Goal: Information Seeking & Learning: Learn about a topic

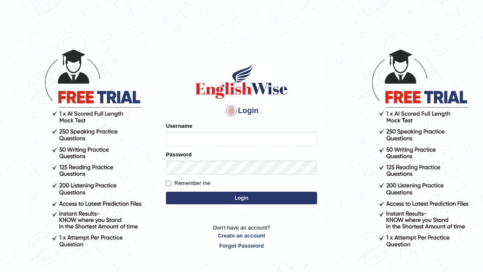
type input "jonathan_parramatta"
click at [218, 204] on form "Please fix the following errors: Username jonathan_parramatta Password Remember…" at bounding box center [241, 164] width 151 height 84
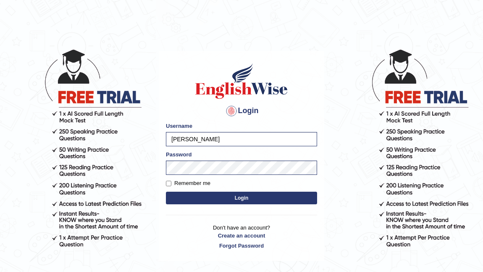
click at [221, 196] on button "Login" at bounding box center [241, 197] width 151 height 13
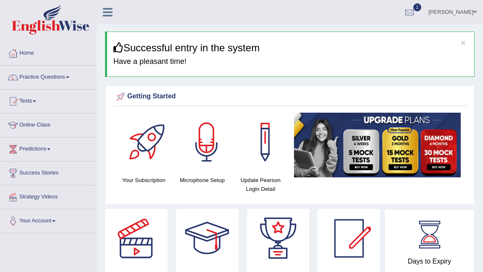
click at [33, 75] on link "Practice Questions" at bounding box center [48, 76] width 96 height 21
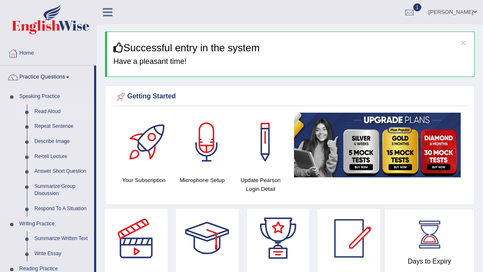
click at [50, 112] on link "Read Aloud" at bounding box center [62, 111] width 63 height 15
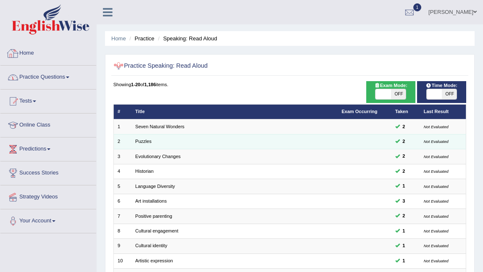
drag, startPoint x: 100, startPoint y: 117, endPoint x: 125, endPoint y: 143, distance: 36.5
click at [108, 129] on div "Home Practice Speaking: Read Aloud Practice Speaking: Read Aloud Time Mode: ON …" at bounding box center [290, 232] width 386 height 464
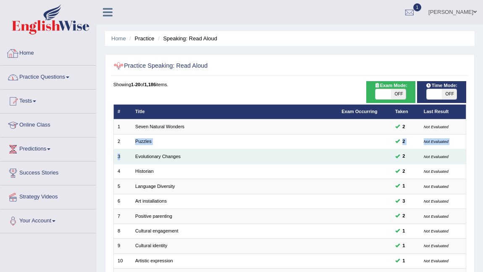
click at [135, 150] on tbody "1 Seven Natural Wonders 2 Not Evaluated 2 Puzzles 2 Not Evaluated 3 Evolutionar…" at bounding box center [289, 268] width 353 height 298
click at [135, 150] on td "Evolutionary Changes" at bounding box center [234, 156] width 206 height 15
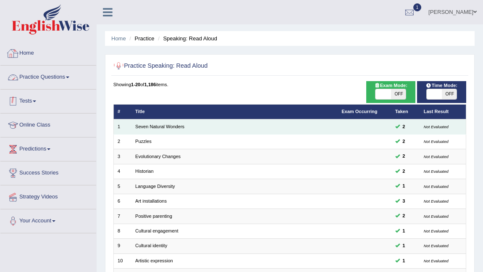
click at [138, 139] on td "Puzzles" at bounding box center [234, 141] width 206 height 15
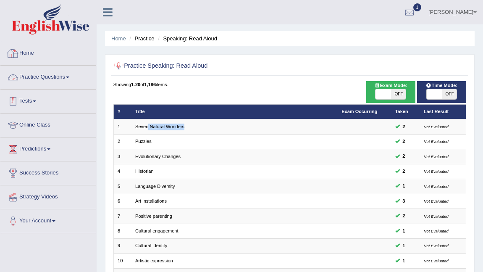
drag, startPoint x: 145, startPoint y: 131, endPoint x: 153, endPoint y: 116, distance: 17.1
click at [148, 125] on td "Seven Natural Wonders" at bounding box center [234, 126] width 206 height 15
click at [154, 115] on th "Title" at bounding box center [234, 111] width 206 height 15
click at [155, 110] on th "Title" at bounding box center [234, 111] width 206 height 15
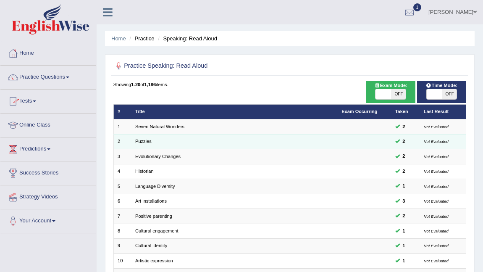
click at [169, 133] on td "Seven Natural Wonders" at bounding box center [234, 126] width 206 height 15
click at [170, 135] on tbody "1 Seven Natural Wonders 2 Not Evaluated 2 Puzzles 2 Not Evaluated 3 Evolutionar…" at bounding box center [289, 268] width 353 height 298
click at [169, 135] on td "Puzzles" at bounding box center [234, 141] width 206 height 15
click at [166, 134] on td "Puzzles" at bounding box center [234, 141] width 206 height 15
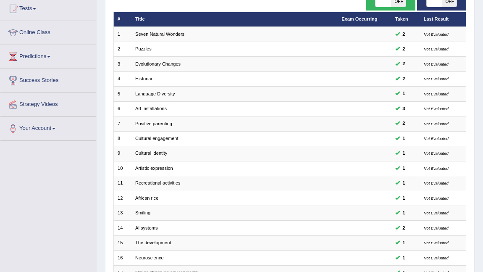
scroll to position [207, 0]
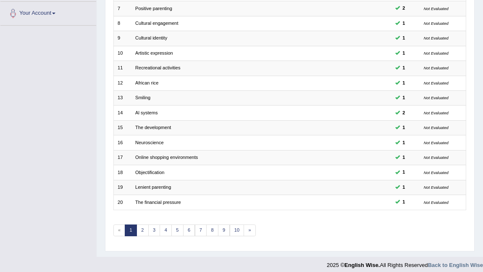
click at [134, 207] on div "Showing 1-20 of 1,186 items. # Title Exam Occurring Taken Last Result 1 Seven N…" at bounding box center [289, 59] width 353 height 371
click at [140, 211] on div "Showing 1-20 of 1,186 items. # Title Exam Occurring Taken Last Result 1 Seven N…" at bounding box center [289, 59] width 353 height 371
click at [140, 212] on div "Showing 1-20 of 1,186 items. # Title Exam Occurring Taken Last Result 1 Seven N…" at bounding box center [289, 59] width 353 height 371
click at [141, 212] on div "Showing 1-20 of 1,186 items. # Title Exam Occurring Taken Last Result 1 Seven N…" at bounding box center [289, 59] width 353 height 371
click at [140, 212] on div "Showing 1-20 of 1,186 items. # Title Exam Occurring Taken Last Result 1 Seven N…" at bounding box center [289, 59] width 353 height 371
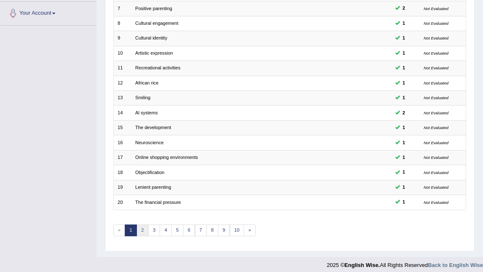
click at [139, 224] on link "2" at bounding box center [142, 230] width 12 height 12
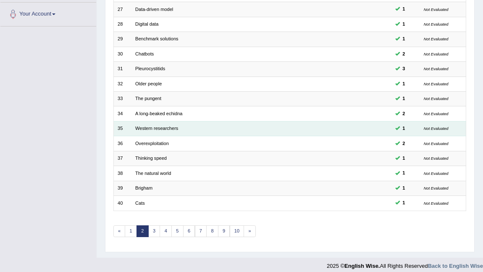
scroll to position [207, 0]
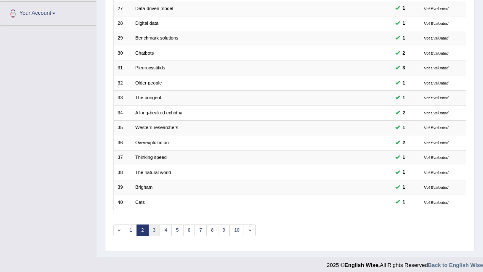
click at [152, 224] on link "3" at bounding box center [154, 230] width 12 height 12
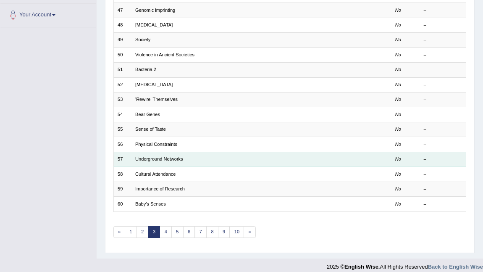
scroll to position [207, 0]
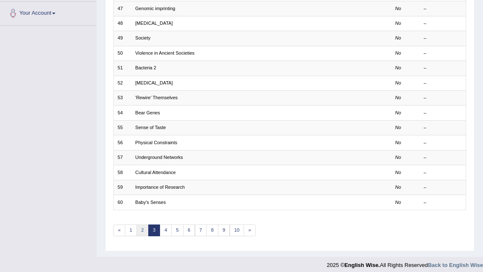
click at [142, 226] on link "2" at bounding box center [142, 230] width 12 height 12
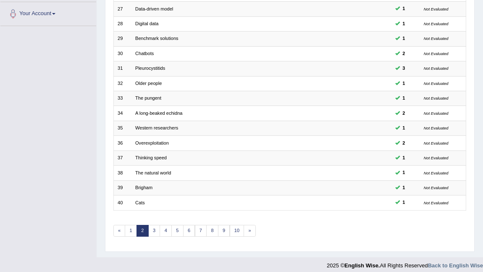
scroll to position [207, 0]
click at [153, 226] on link "3" at bounding box center [154, 230] width 12 height 12
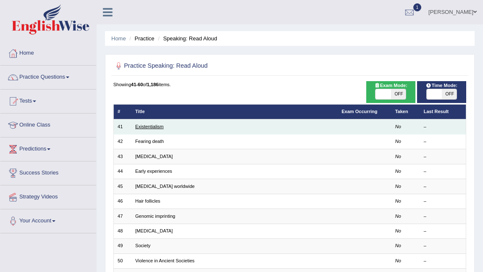
click at [145, 126] on link "Existentialism" at bounding box center [149, 126] width 29 height 5
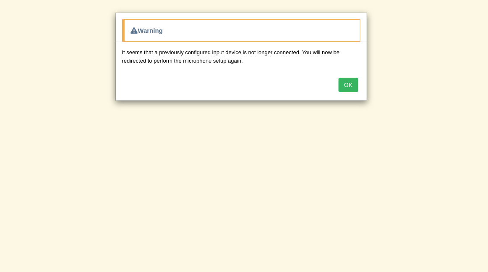
click at [351, 89] on button "OK" at bounding box center [348, 85] width 19 height 14
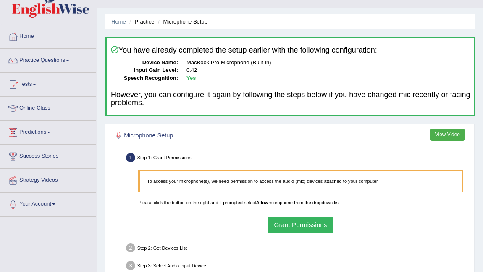
scroll to position [17, 0]
click at [299, 222] on button "Grant Permissions" at bounding box center [300, 224] width 65 height 16
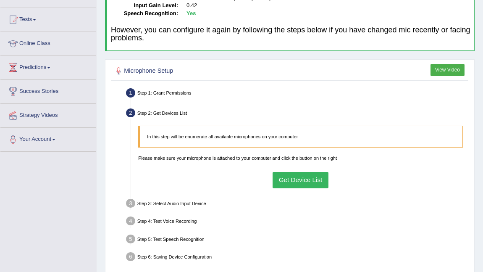
scroll to position [169, 0]
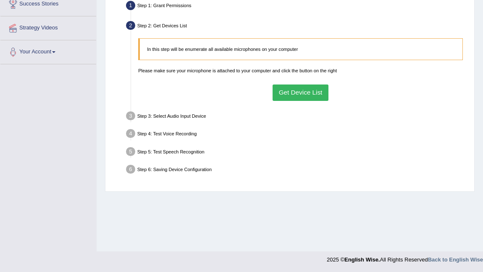
click at [287, 94] on button "Get Device List" at bounding box center [301, 92] width 56 height 16
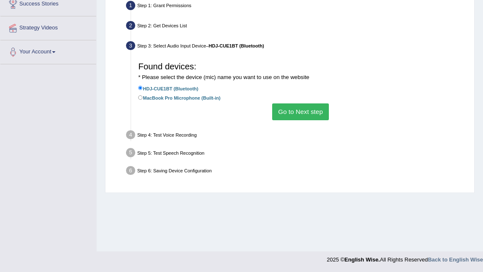
click at [293, 106] on button "Go to Next step" at bounding box center [300, 111] width 57 height 16
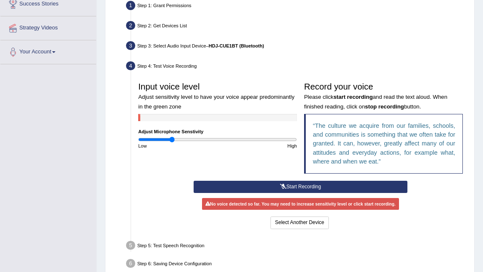
scroll to position [171, 0]
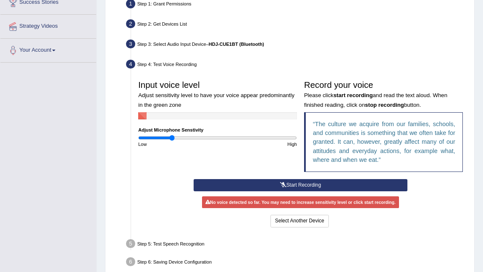
click at [245, 187] on button "Start Recording" at bounding box center [301, 185] width 214 height 12
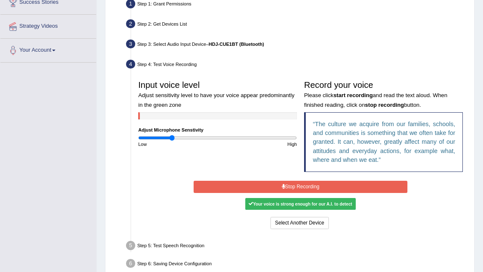
click at [285, 188] on button "Stop Recording" at bounding box center [301, 187] width 214 height 12
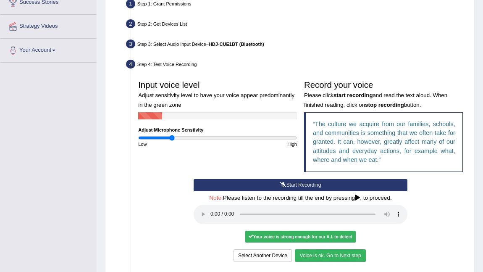
click at [324, 258] on button "Voice is ok. Go to Next step" at bounding box center [330, 255] width 71 height 12
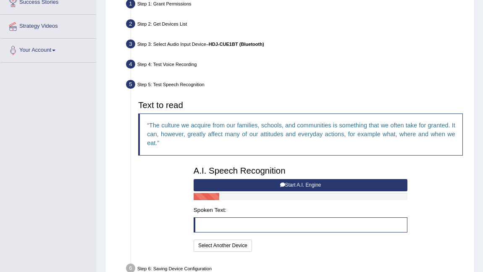
click at [275, 186] on button "Start A.I. Engine" at bounding box center [301, 185] width 214 height 12
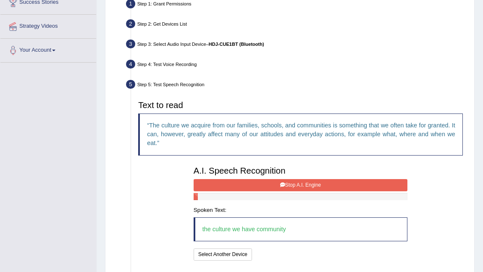
click at [287, 186] on button "Stop A.I. Engine" at bounding box center [301, 185] width 214 height 12
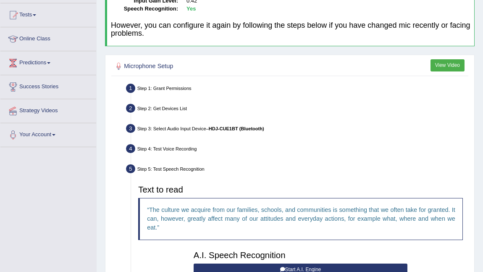
scroll to position [257, 0]
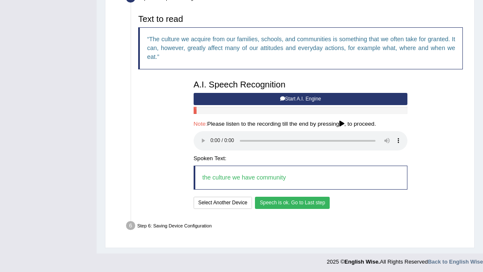
click at [282, 202] on button "Speech is ok. Go to Last step" at bounding box center [292, 203] width 75 height 12
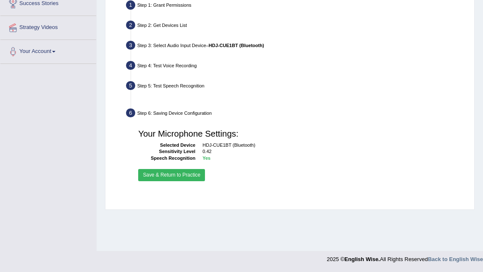
scroll to position [169, 0]
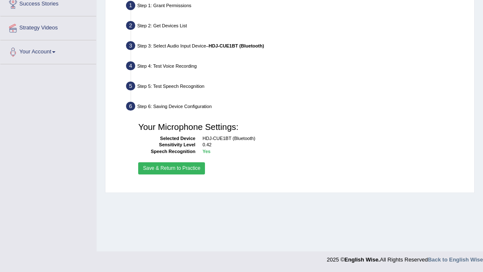
click at [176, 167] on button "Save & Return to Practice" at bounding box center [171, 168] width 67 height 12
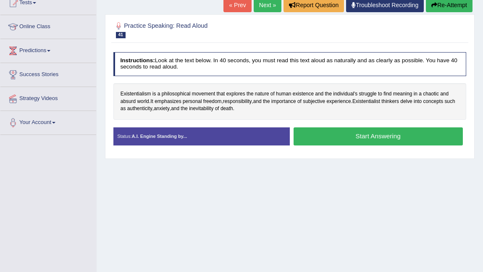
scroll to position [99, 0]
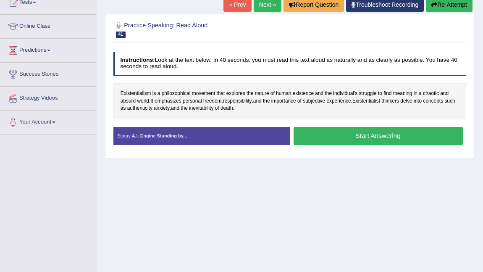
click at [362, 136] on button "Start Answering" at bounding box center [378, 136] width 169 height 18
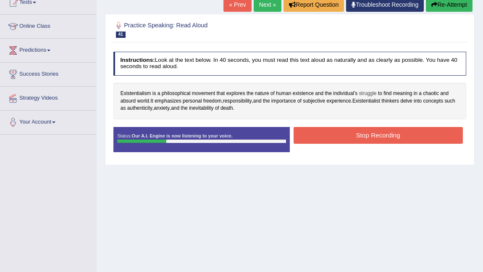
drag, startPoint x: 356, startPoint y: 92, endPoint x: 371, endPoint y: 92, distance: 15.1
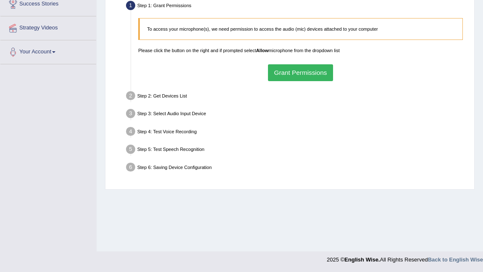
click at [291, 74] on button "Grant Permissions" at bounding box center [300, 72] width 65 height 16
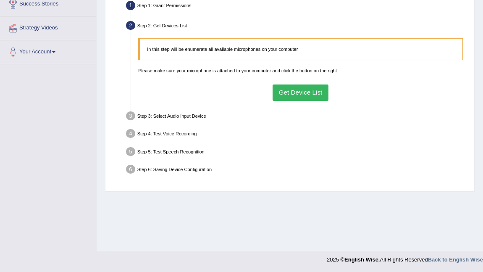
click at [290, 94] on button "Get Device List" at bounding box center [301, 92] width 56 height 16
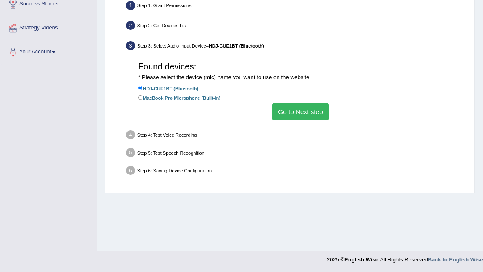
click at [291, 108] on button "Go to Next step" at bounding box center [300, 111] width 57 height 16
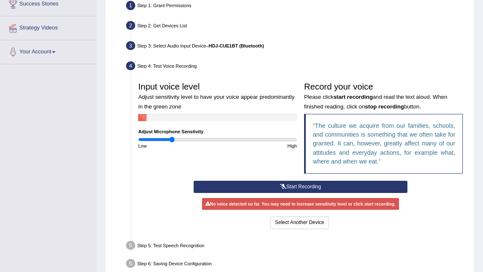
click at [290, 187] on button "Start Recording" at bounding box center [301, 187] width 214 height 12
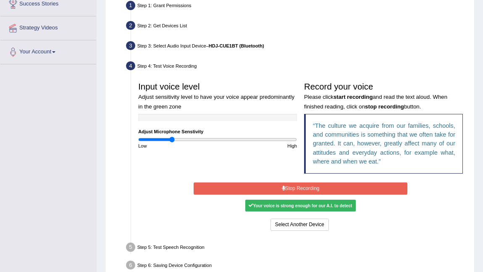
click at [290, 186] on button "Stop Recording" at bounding box center [301, 188] width 214 height 12
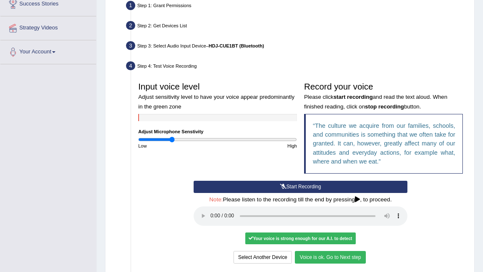
click at [308, 255] on button "Voice is ok. Go to Next step" at bounding box center [330, 257] width 71 height 12
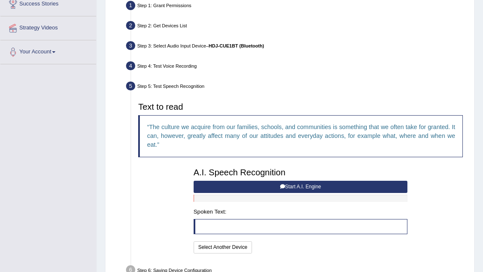
click at [267, 189] on button "Start A.I. Engine" at bounding box center [301, 187] width 214 height 12
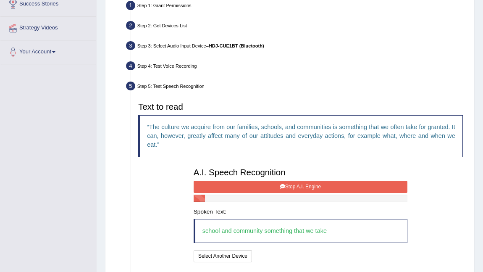
click at [255, 187] on button "Stop A.I. Engine" at bounding box center [301, 187] width 214 height 12
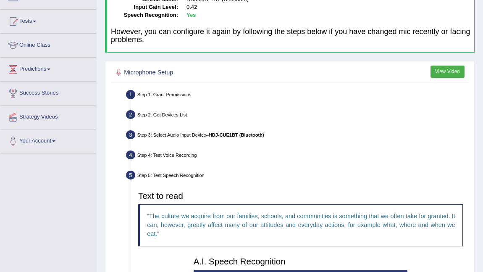
scroll to position [243, 0]
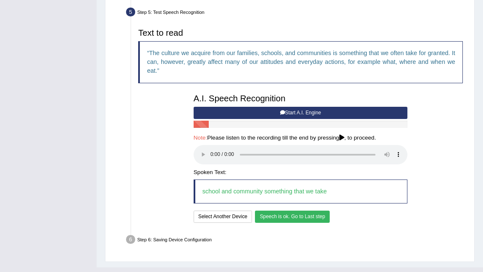
click at [270, 218] on button "Speech is ok. Go to Last step" at bounding box center [292, 216] width 75 height 12
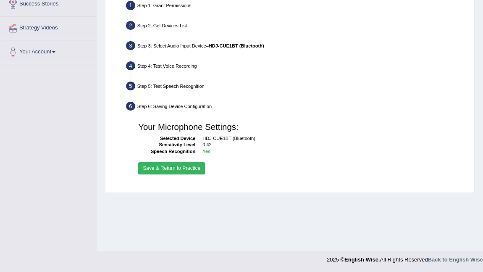
click at [184, 171] on button "Save & Return to Practice" at bounding box center [171, 168] width 67 height 12
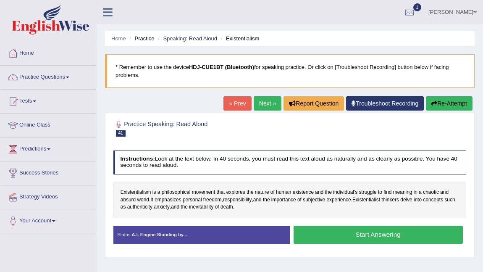
click at [362, 238] on button "Start Answering" at bounding box center [378, 235] width 169 height 18
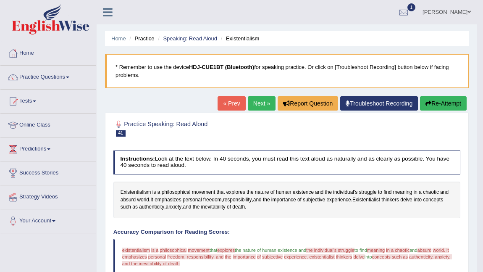
click at [259, 105] on link "Next »" at bounding box center [262, 103] width 28 height 14
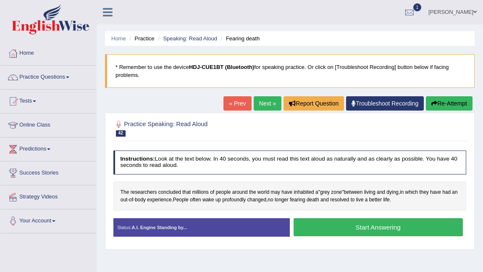
click at [315, 226] on button "Start Answering" at bounding box center [378, 227] width 169 height 18
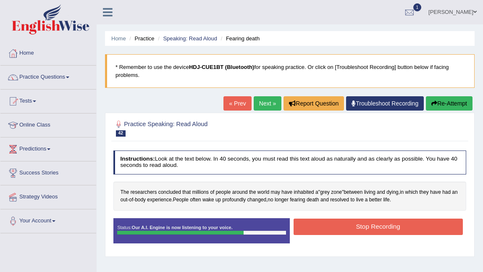
click at [359, 225] on button "Stop Recording" at bounding box center [378, 226] width 169 height 16
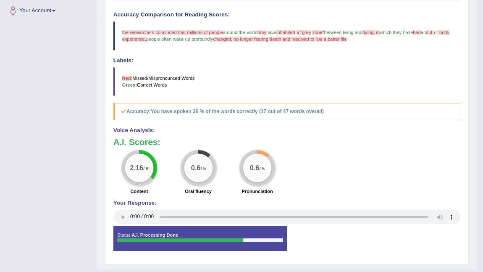
scroll to position [226, 0]
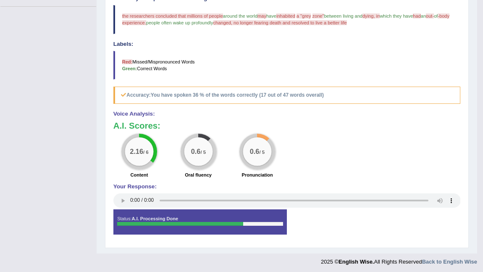
drag, startPoint x: 215, startPoint y: 152, endPoint x: 213, endPoint y: 156, distance: 4.4
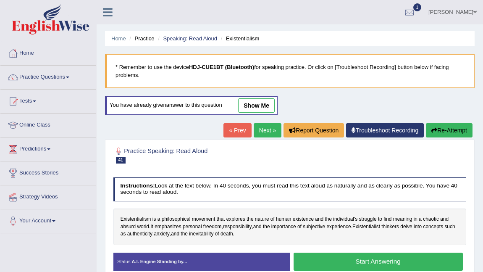
click at [261, 128] on link "Next »" at bounding box center [268, 130] width 28 height 14
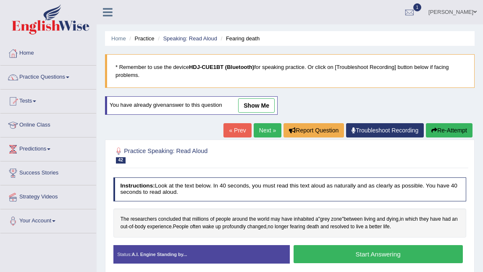
click at [256, 131] on link "Next »" at bounding box center [268, 130] width 28 height 14
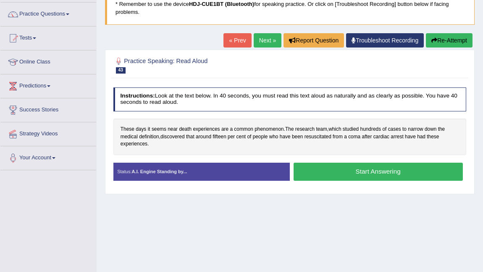
scroll to position [73, 0]
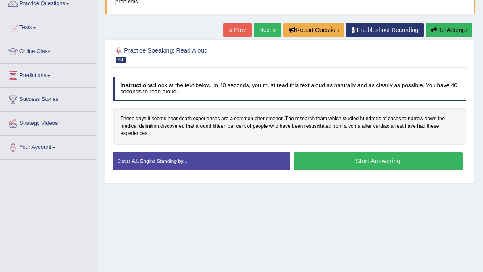
click at [327, 163] on button "Start Answering" at bounding box center [378, 161] width 169 height 18
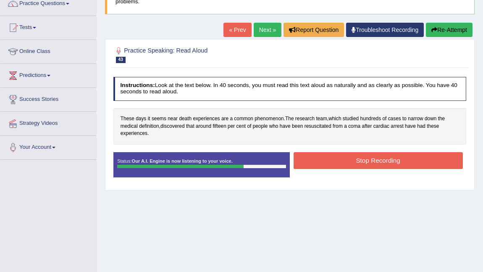
click at [346, 161] on button "Stop Recording" at bounding box center [378, 160] width 169 height 16
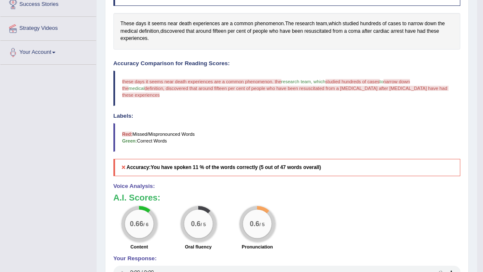
scroll to position [234, 0]
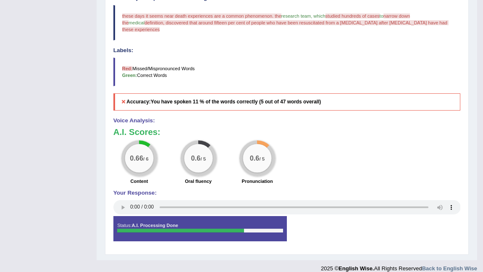
drag, startPoint x: 297, startPoint y: 164, endPoint x: 301, endPoint y: 156, distance: 8.7
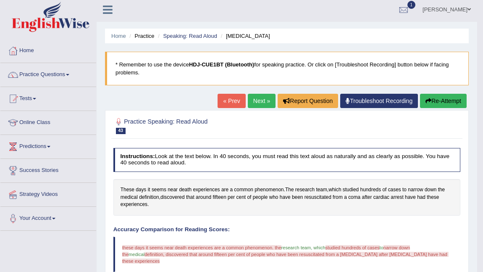
scroll to position [0, 0]
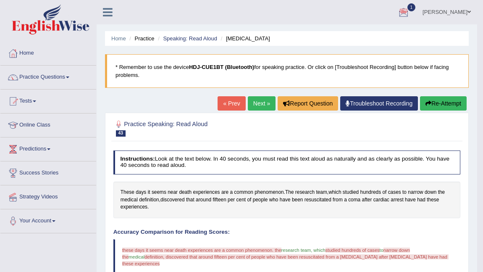
click at [401, 11] on div at bounding box center [403, 12] width 13 height 13
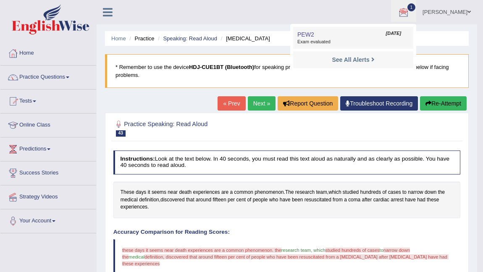
click at [331, 42] on span "Exam evaluated" at bounding box center [353, 42] width 112 height 7
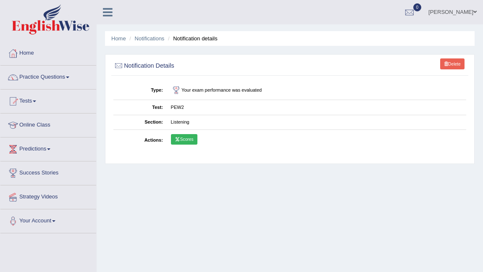
click at [176, 107] on td "PEW2" at bounding box center [316, 107] width 299 height 15
click at [178, 120] on td "Listening" at bounding box center [316, 122] width 299 height 15
click at [183, 139] on link "Scores" at bounding box center [184, 139] width 26 height 11
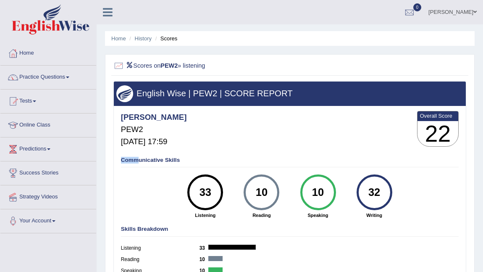
click at [139, 160] on div "Communicative Skills 33 Listening 10 Reading 10 Speaking 32 Writing" at bounding box center [289, 187] width 341 height 68
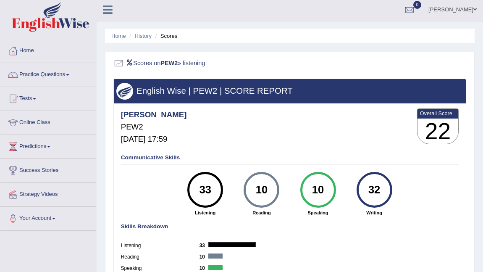
scroll to position [3, 0]
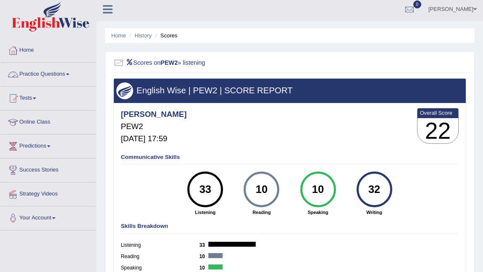
click at [47, 76] on link "Practice Questions" at bounding box center [48, 73] width 96 height 21
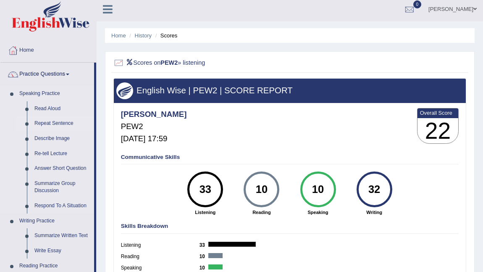
click at [52, 126] on link "Repeat Sentence" at bounding box center [62, 123] width 63 height 15
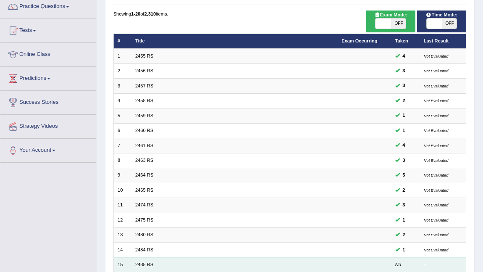
scroll to position [207, 0]
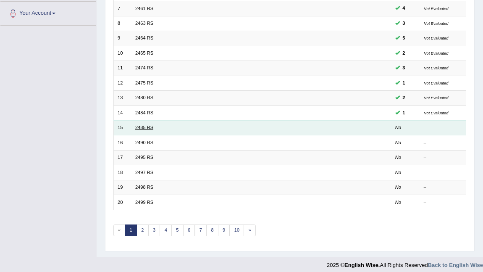
click at [142, 125] on link "2485 RS" at bounding box center [144, 127] width 18 height 5
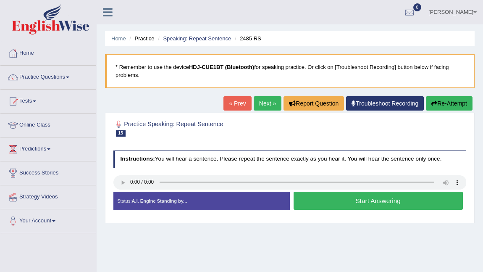
click at [375, 202] on button "Start Answering" at bounding box center [378, 200] width 169 height 18
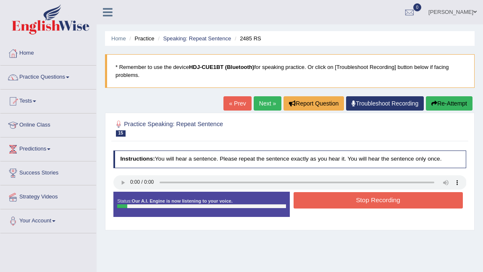
click at [375, 201] on button "Stop Recording" at bounding box center [378, 200] width 169 height 16
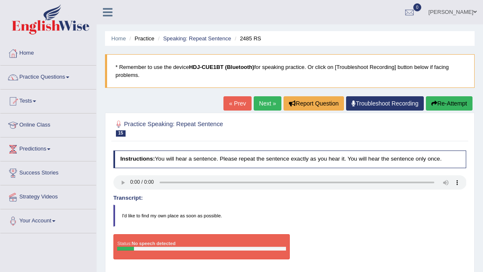
click at [26, 53] on link "Home" at bounding box center [48, 52] width 96 height 21
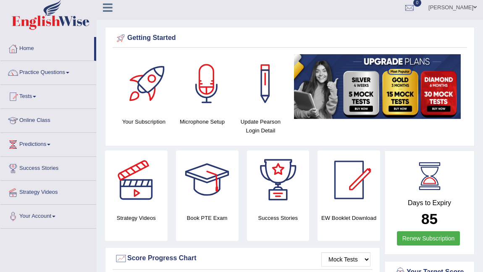
scroll to position [2, 0]
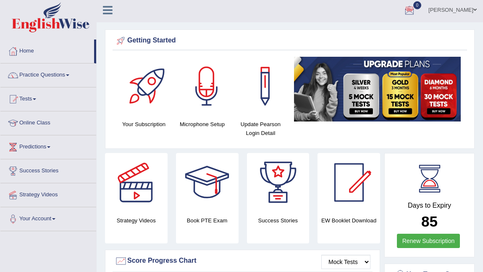
click at [106, 9] on icon at bounding box center [108, 10] width 10 height 11
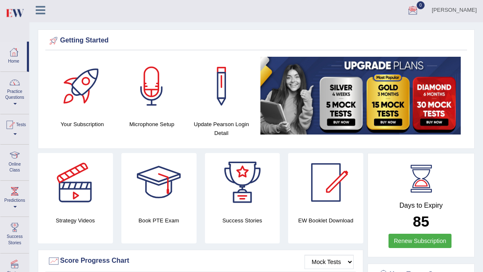
click at [144, 115] on div at bounding box center [151, 86] width 59 height 59
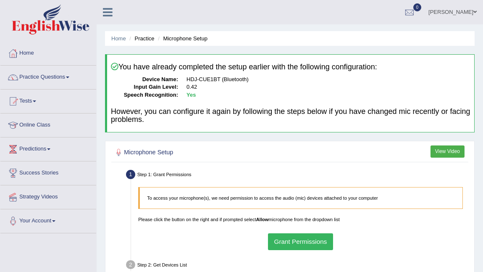
click at [308, 240] on button "Grant Permissions" at bounding box center [300, 241] width 65 height 16
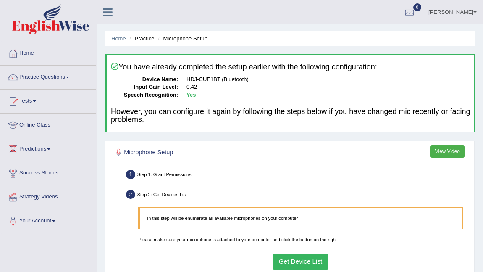
click at [299, 264] on button "Get Device List" at bounding box center [301, 261] width 56 height 16
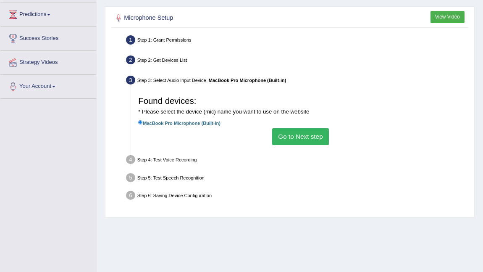
scroll to position [131, 0]
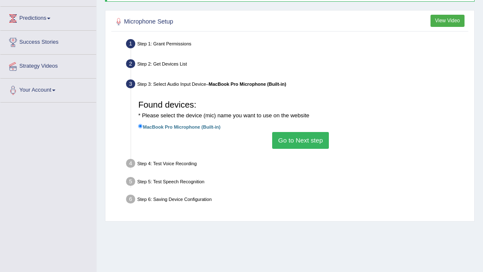
click at [320, 143] on button "Go to Next step" at bounding box center [300, 140] width 57 height 16
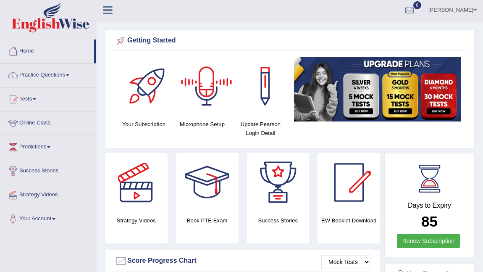
click at [201, 91] on div at bounding box center [206, 86] width 59 height 59
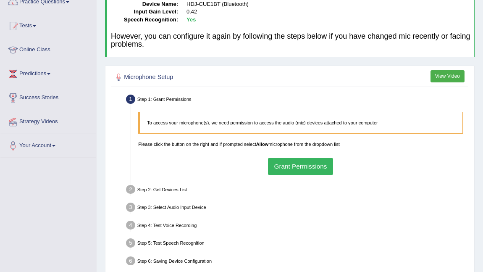
scroll to position [101, 0]
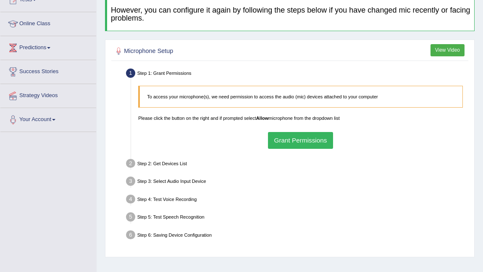
click at [366, 95] on p "To access your microphone(s), we need permission to access the audio (mic) devi…" at bounding box center [301, 96] width 308 height 7
click at [291, 139] on button "Grant Permissions" at bounding box center [300, 140] width 65 height 16
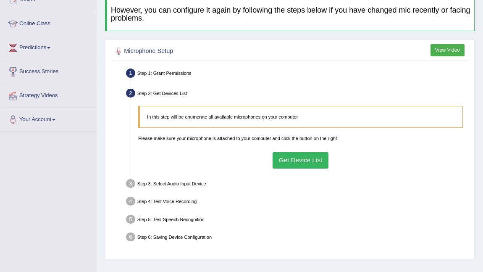
click at [289, 160] on button "Get Device List" at bounding box center [301, 160] width 56 height 16
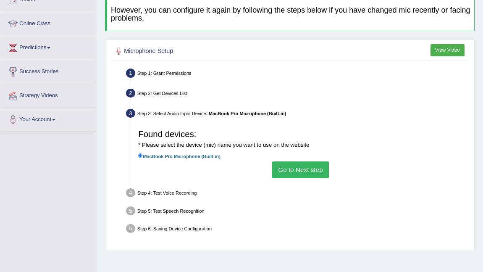
click at [178, 155] on label "MacBook Pro Microphone (Built-in)" at bounding box center [179, 156] width 82 height 8
click at [143, 155] on input "MacBook Pro Microphone (Built-in)" at bounding box center [140, 155] width 5 height 5
click at [178, 155] on label "MacBook Pro Microphone (Built-in)" at bounding box center [179, 156] width 82 height 8
click at [143, 155] on input "MacBook Pro Microphone (Built-in)" at bounding box center [140, 155] width 5 height 5
click at [178, 155] on label "MacBook Pro Microphone (Built-in)" at bounding box center [179, 156] width 82 height 8
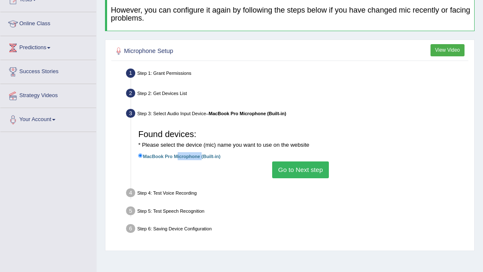
click at [143, 155] on input "MacBook Pro Microphone (Built-in)" at bounding box center [140, 155] width 5 height 5
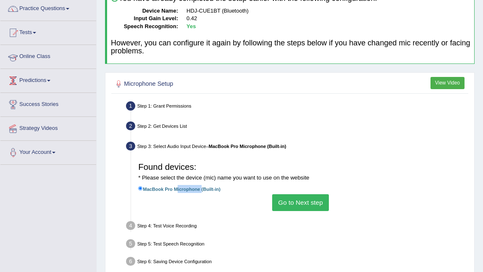
scroll to position [0, 0]
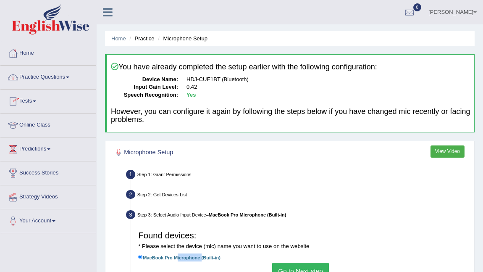
click at [50, 76] on link "Practice Questions" at bounding box center [48, 76] width 96 height 21
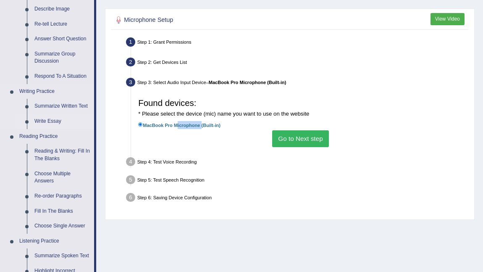
scroll to position [214, 0]
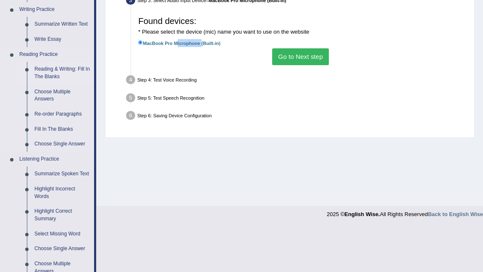
click at [66, 70] on link "Reading & Writing: Fill In The Blanks" at bounding box center [62, 73] width 63 height 22
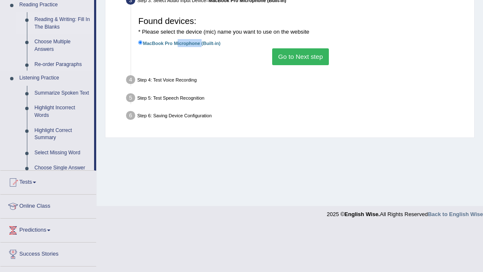
scroll to position [169, 0]
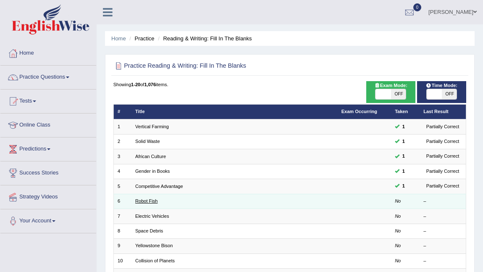
click at [156, 201] on link "Robot Fish" at bounding box center [146, 200] width 22 height 5
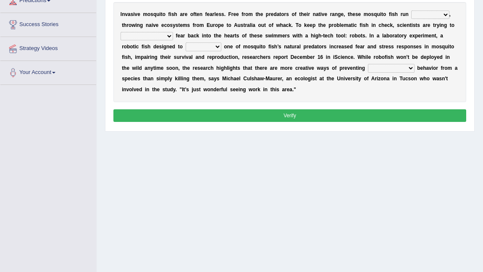
scroll to position [130, 0]
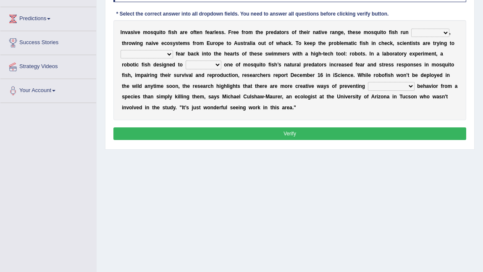
click at [446, 32] on select "occupant flippant rampant concordant" at bounding box center [430, 33] width 38 height 8
click at [443, 31] on select "occupant flippant rampant concordant" at bounding box center [430, 33] width 38 height 8
select select "occupant"
click at [411, 29] on select "occupant flippant rampant concordant" at bounding box center [430, 33] width 38 height 8
click at [152, 54] on select "accept spike strike drake" at bounding box center [147, 54] width 52 height 8
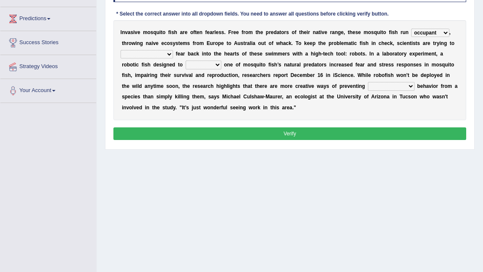
click at [153, 54] on select "accept spike strike drake" at bounding box center [147, 54] width 52 height 8
select select "strike"
click at [121, 50] on select "accept spike strike drake" at bounding box center [147, 54] width 52 height 8
click at [186, 65] on select "bequest mimic battle conquest" at bounding box center [204, 64] width 36 height 8
select select "mimic"
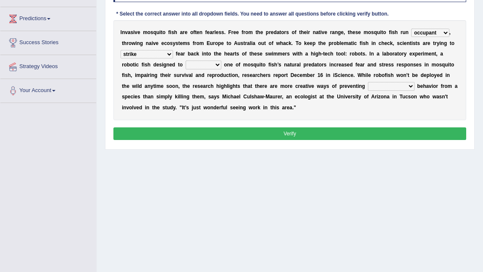
click at [186, 61] on select "bequest mimic battle conquest" at bounding box center [204, 64] width 36 height 8
click at [368, 85] on select "unprivileged unprecedented uncharted unwanted" at bounding box center [391, 86] width 47 height 8
click at [368, 83] on select "unprivileged unprecedented uncharted unwanted" at bounding box center [391, 86] width 47 height 8
click at [368, 87] on select "unprivileged unprecedented uncharted unwanted" at bounding box center [391, 86] width 47 height 8
select select "unprivileged"
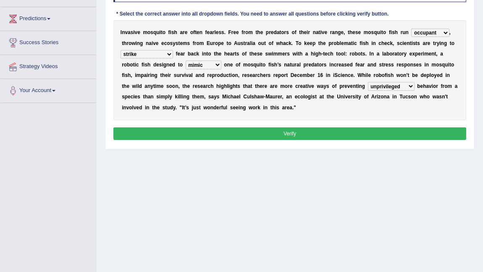
click at [368, 83] on select "unprivileged unprecedented uncharted unwanted" at bounding box center [391, 86] width 47 height 8
click at [255, 131] on button "Verify" at bounding box center [289, 133] width 353 height 12
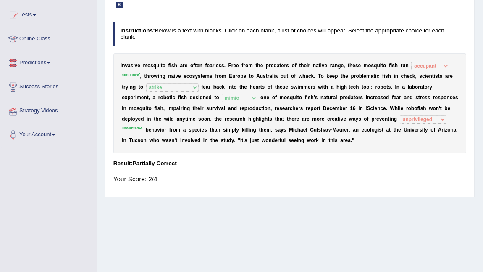
scroll to position [0, 0]
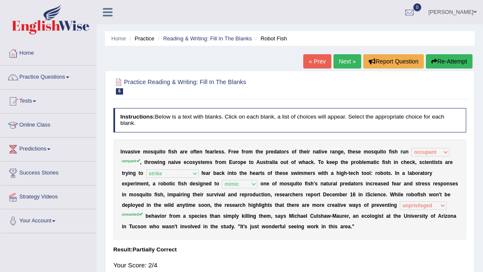
click at [345, 59] on link "Next »" at bounding box center [347, 61] width 28 height 14
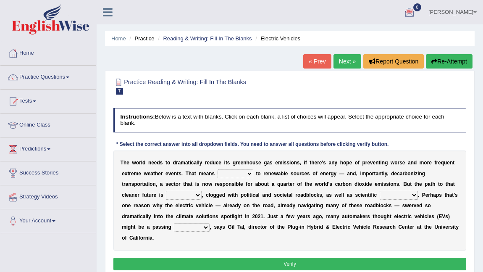
click at [251, 172] on select "grafting drafting crafting shifting" at bounding box center [236, 173] width 36 height 8
click at [247, 171] on select "grafting drafting crafting shifting" at bounding box center [236, 173] width 36 height 8
select select "shifting"
click at [218, 169] on select "grafting drafting crafting shifting" at bounding box center [236, 173] width 36 height 8
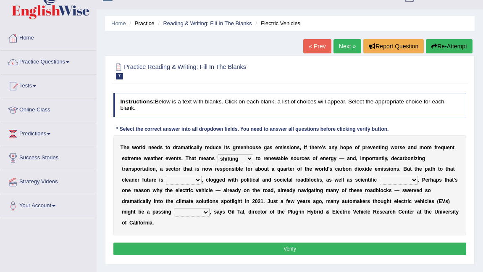
scroll to position [16, 0]
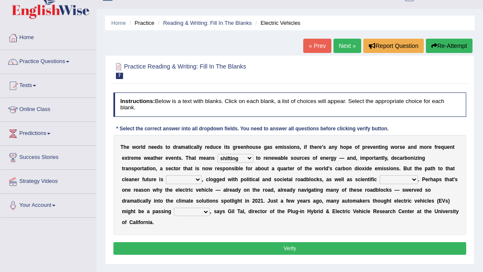
click at [197, 176] on select "daunting daunted daunt dauntless" at bounding box center [184, 179] width 36 height 8
select select "daunting"
click at [166, 175] on select "daunting daunted daunt dauntless" at bounding box center [184, 179] width 36 height 8
click at [411, 178] on select "spectacles obstacles tentacles receptacles" at bounding box center [399, 179] width 38 height 8
click at [380, 175] on select "spectacles obstacles tentacles receptacles" at bounding box center [399, 179] width 38 height 8
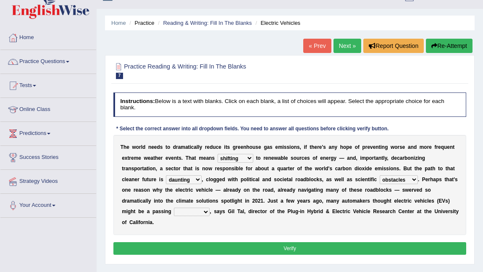
click at [411, 178] on select "spectacles obstacles tentacles receptacles" at bounding box center [399, 179] width 38 height 8
select select "receptacles"
click at [380, 175] on select "spectacles obstacles tentacles receptacles" at bounding box center [399, 179] width 38 height 8
click at [415, 178] on select "spectacles obstacles tentacles receptacles" at bounding box center [399, 179] width 38 height 8
click at [380, 175] on select "spectacles obstacles tentacles receptacles" at bounding box center [399, 179] width 38 height 8
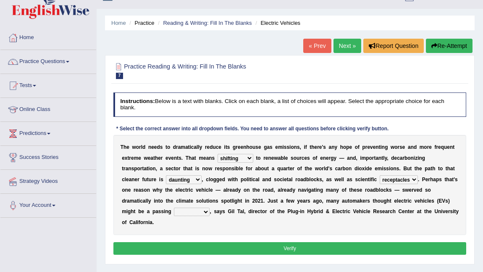
click at [205, 210] on select "fad gad tad lad" at bounding box center [192, 211] width 36 height 8
click at [205, 212] on select "fad gad tad lad" at bounding box center [192, 211] width 36 height 8
select select "lad"
click at [174, 208] on select "fad gad tad lad" at bounding box center [192, 211] width 36 height 8
click at [228, 244] on button "Verify" at bounding box center [289, 248] width 353 height 12
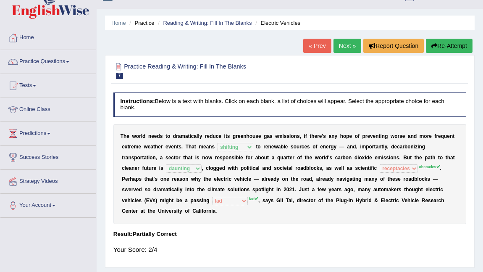
click at [339, 43] on link "Next »" at bounding box center [347, 46] width 28 height 14
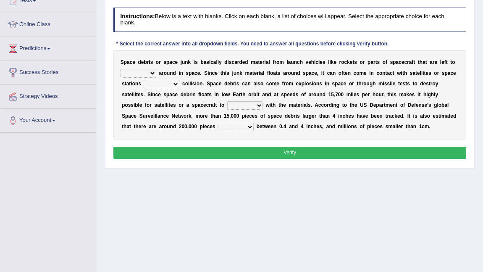
scroll to position [126, 0]
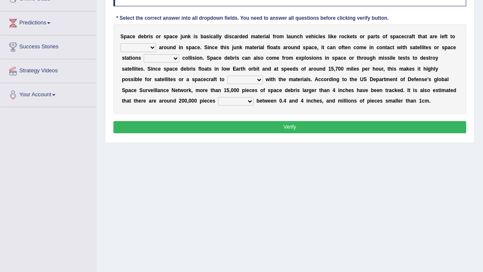
click at [152, 45] on select "twist center roam loll" at bounding box center [139, 47] width 36 height 8
select select "twist"
click at [121, 43] on select "twist center roam loll" at bounding box center [139, 47] width 36 height 8
click at [174, 58] on select "risks risk risked risking" at bounding box center [162, 58] width 36 height 8
select select "risking"
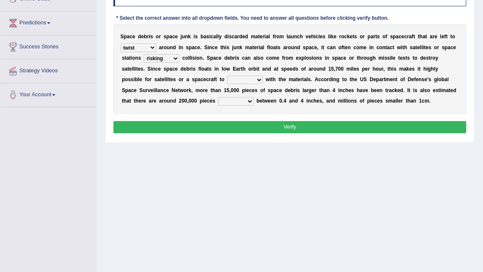
click at [144, 54] on select "risks risk risked risking" at bounding box center [162, 58] width 36 height 8
click at [232, 79] on select "collect collate collide collocate" at bounding box center [245, 80] width 36 height 8
select select "collide"
click at [227, 76] on select "collect collate collide collocate" at bounding box center [245, 80] width 36 height 8
click at [238, 101] on select "sized sizing size sizes" at bounding box center [236, 101] width 36 height 8
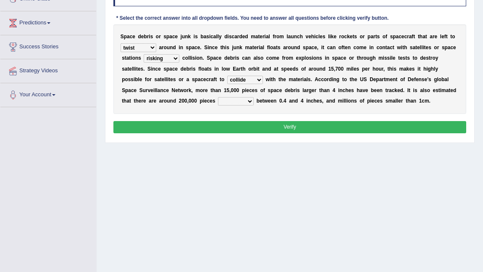
select select "sizing"
click at [218, 97] on select "sized sizing size sizes" at bounding box center [236, 101] width 36 height 8
click at [248, 127] on button "Verify" at bounding box center [289, 127] width 353 height 12
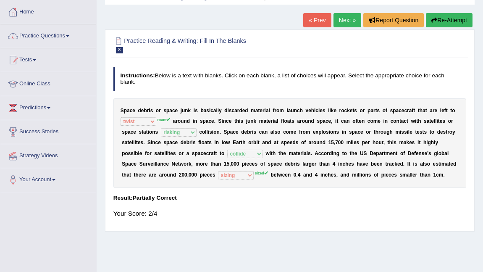
scroll to position [0, 0]
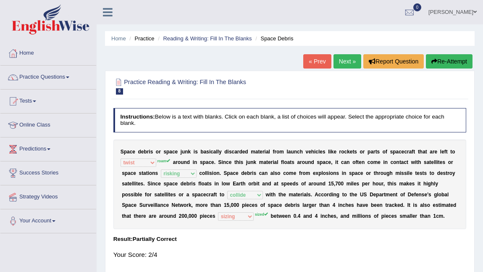
click at [54, 75] on link "Practice Questions" at bounding box center [48, 76] width 96 height 21
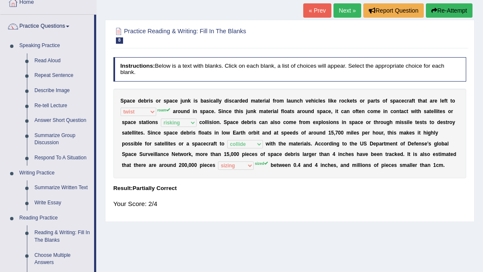
scroll to position [63, 0]
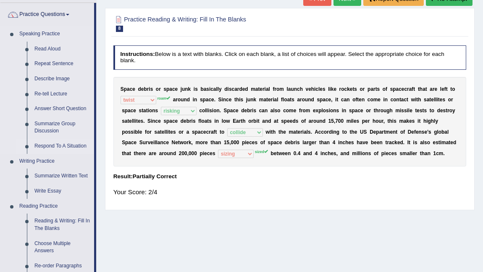
click at [58, 143] on link "Respond To A Situation" at bounding box center [62, 146] width 63 height 15
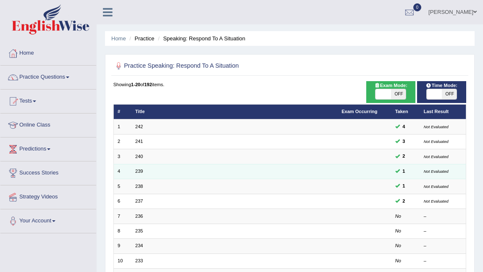
click at [134, 171] on td "239" at bounding box center [234, 171] width 206 height 15
click at [139, 171] on link "239" at bounding box center [139, 170] width 8 height 5
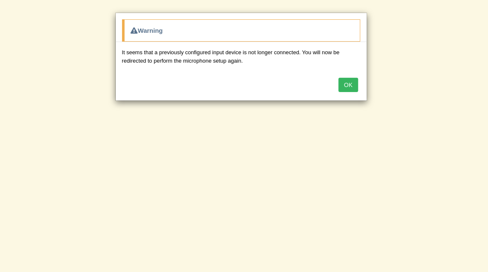
click at [351, 83] on button "OK" at bounding box center [348, 85] width 19 height 14
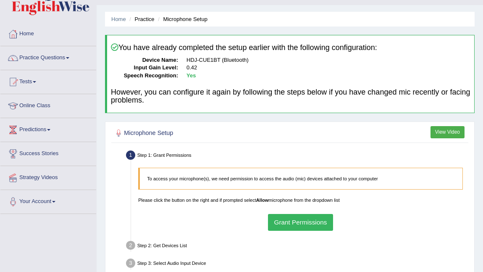
scroll to position [169, 0]
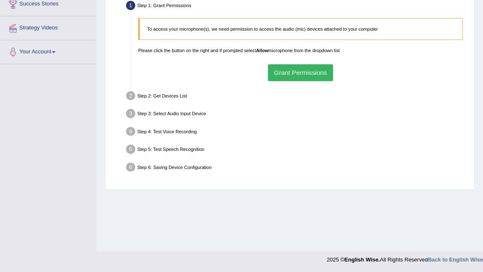
click at [277, 76] on button "Grant Permissions" at bounding box center [300, 72] width 65 height 16
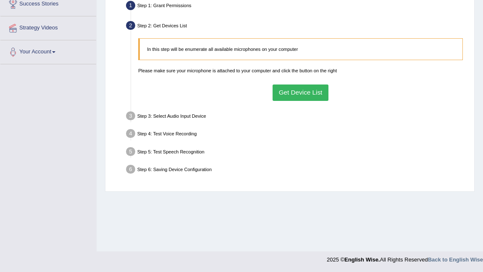
click at [286, 86] on button "Get Device List" at bounding box center [301, 92] width 56 height 16
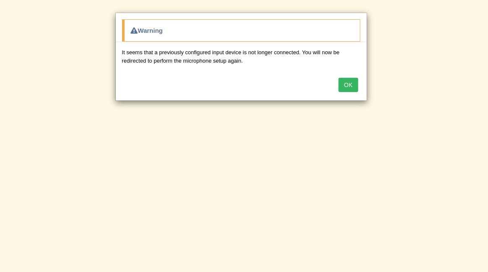
click at [344, 84] on button "OK" at bounding box center [348, 85] width 19 height 14
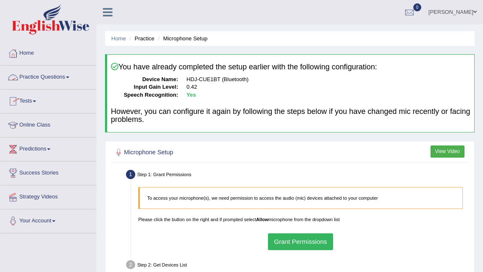
click at [62, 75] on link "Practice Questions" at bounding box center [48, 76] width 96 height 21
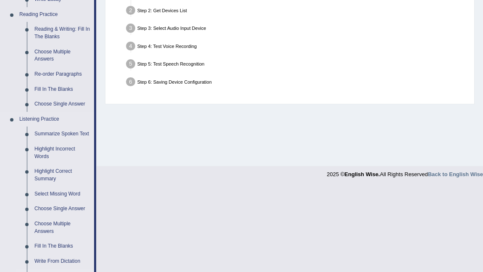
scroll to position [304, 0]
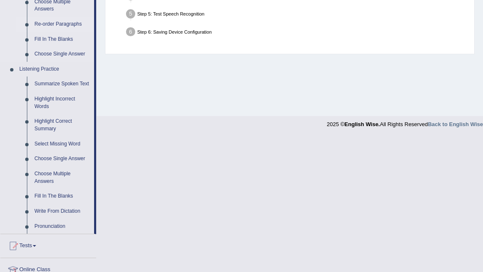
click at [63, 24] on link "Re-order Paragraphs" at bounding box center [62, 24] width 63 height 15
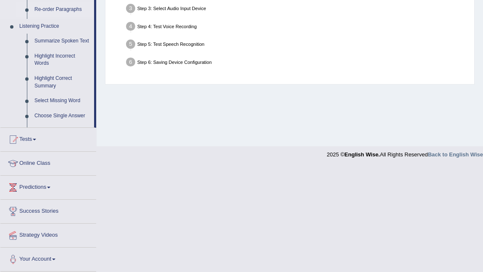
scroll to position [169, 0]
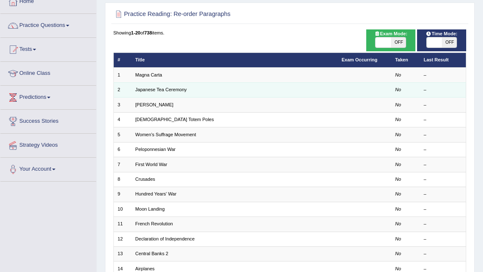
scroll to position [52, 0]
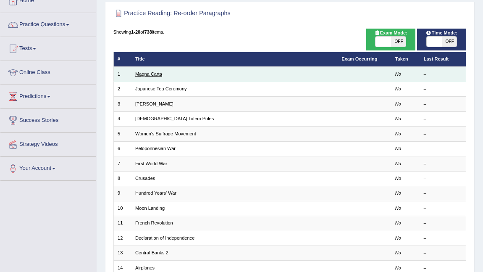
click at [153, 75] on link "Magna Carta" at bounding box center [148, 73] width 27 height 5
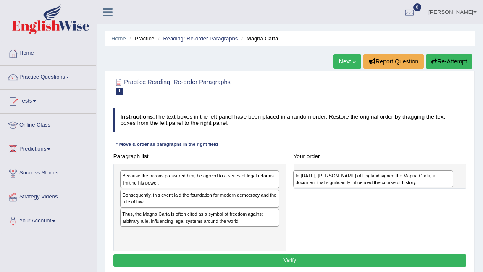
drag, startPoint x: 165, startPoint y: 197, endPoint x: 371, endPoint y: 180, distance: 206.5
click at [371, 180] on div "In [DATE], [PERSON_NAME] of England signed the Magna Carta, a document that sig…" at bounding box center [373, 179] width 160 height 18
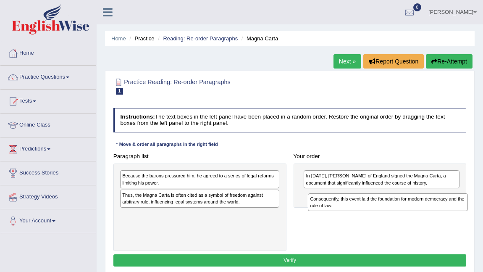
drag, startPoint x: 155, startPoint y: 198, endPoint x: 378, endPoint y: 210, distance: 223.3
click at [378, 210] on div "Paragraph list Because the barons pressured him, he agreed to a series of legal…" at bounding box center [290, 200] width 360 height 101
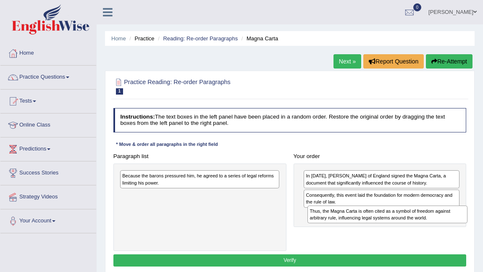
drag, startPoint x: 153, startPoint y: 201, endPoint x: 375, endPoint y: 227, distance: 224.1
click at [375, 227] on div "Paragraph list Because the barons pressured him, he agreed to a series of legal…" at bounding box center [290, 200] width 360 height 101
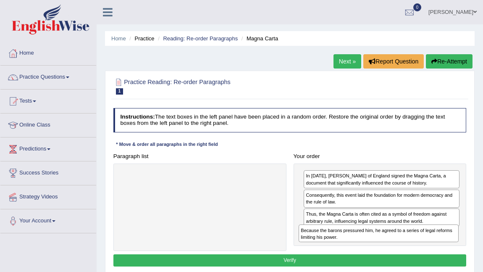
drag, startPoint x: 198, startPoint y: 181, endPoint x: 410, endPoint y: 249, distance: 222.6
click at [410, 249] on div "Paragraph list Because the barons pressured him, he agreed to a series of legal…" at bounding box center [290, 200] width 360 height 101
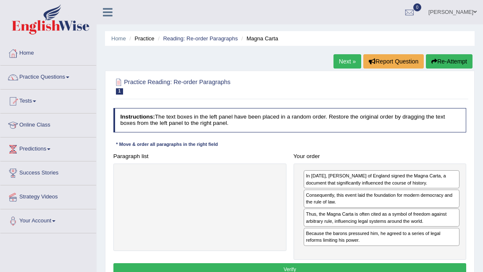
click at [350, 264] on button "Verify" at bounding box center [289, 269] width 353 height 12
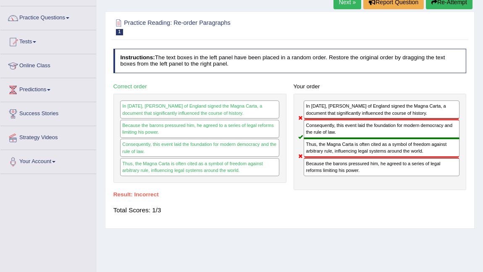
scroll to position [64, 0]
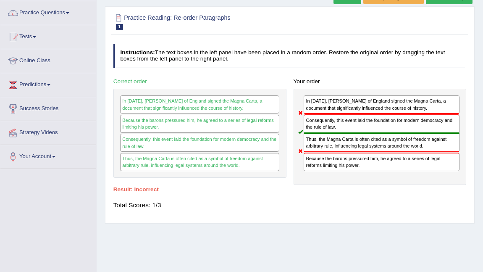
drag, startPoint x: 37, startPoint y: 145, endPoint x: 47, endPoint y: 104, distance: 42.8
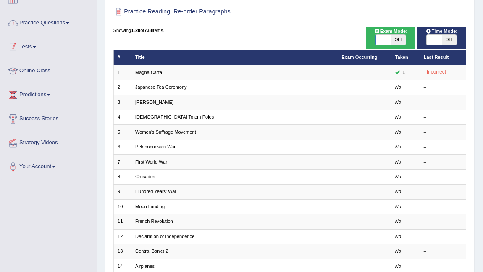
scroll to position [52, 0]
